Goal: Navigation & Orientation: Find specific page/section

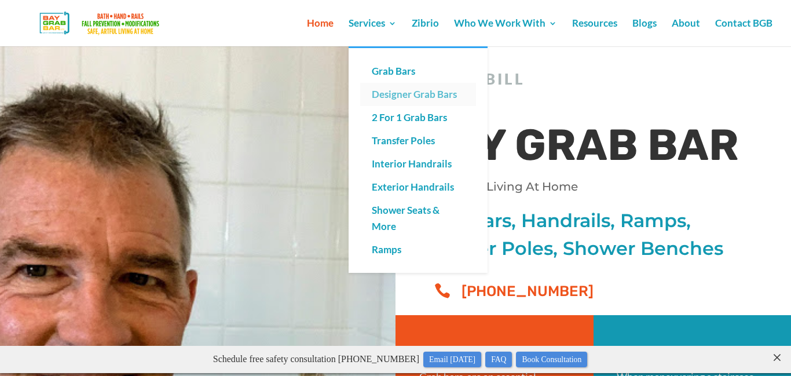
click at [426, 97] on link "Designer Grab Bars" at bounding box center [418, 94] width 116 height 23
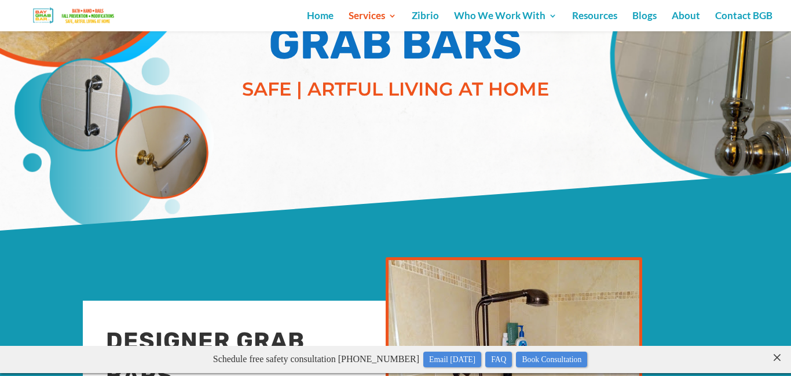
scroll to position [129, 0]
